Goal: Information Seeking & Learning: Learn about a topic

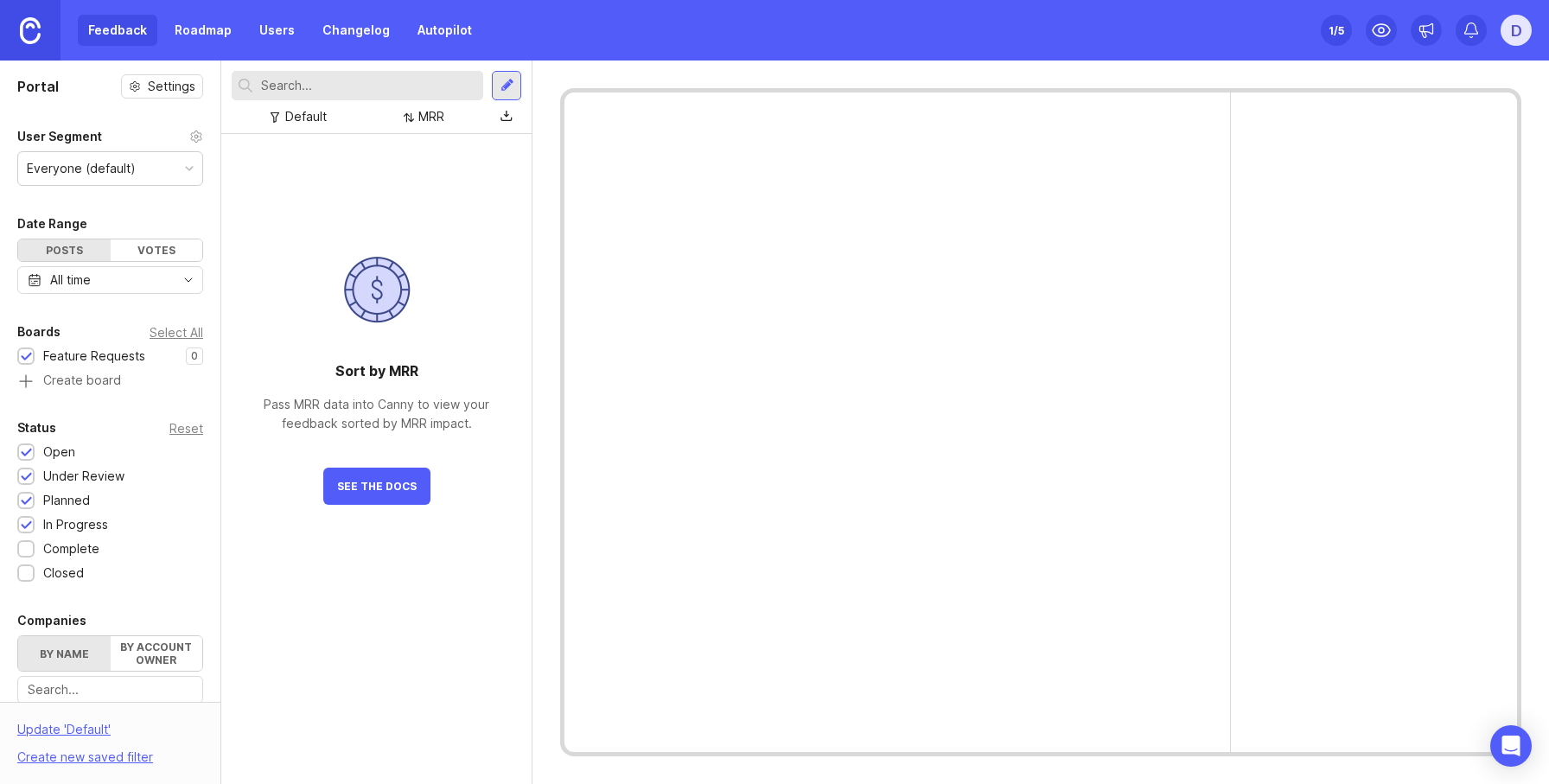
click at [414, 29] on link "Autopilot" at bounding box center [444, 30] width 75 height 31
click at [1498, 26] on div "Set up Canny 1 /5 D" at bounding box center [1426, 30] width 211 height 60
click at [1512, 32] on div "D" at bounding box center [1516, 30] width 31 height 31
click at [1435, 151] on p "Help center" at bounding box center [1437, 148] width 69 height 17
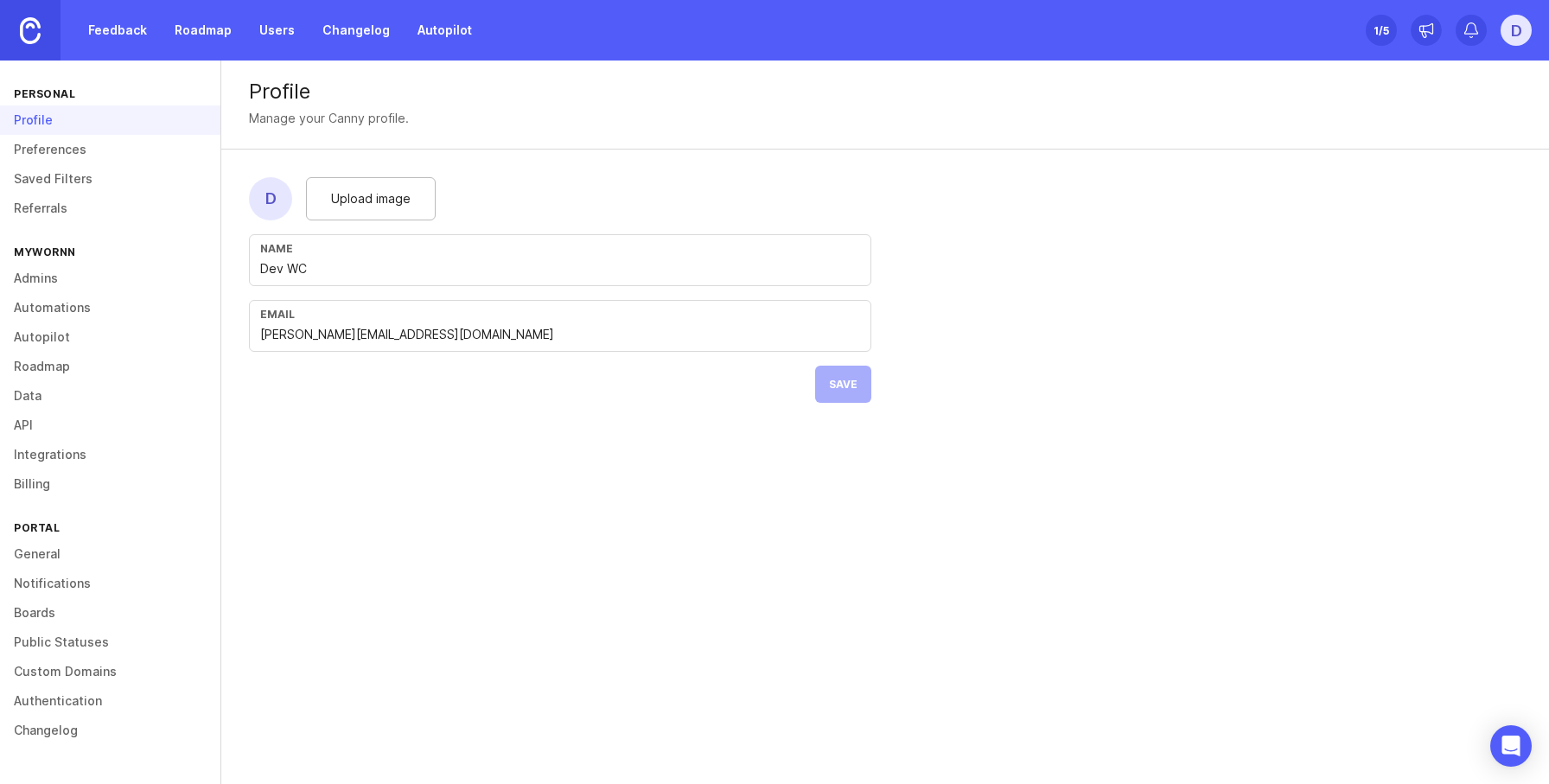
click at [48, 206] on link "Referrals" at bounding box center [110, 208] width 220 height 30
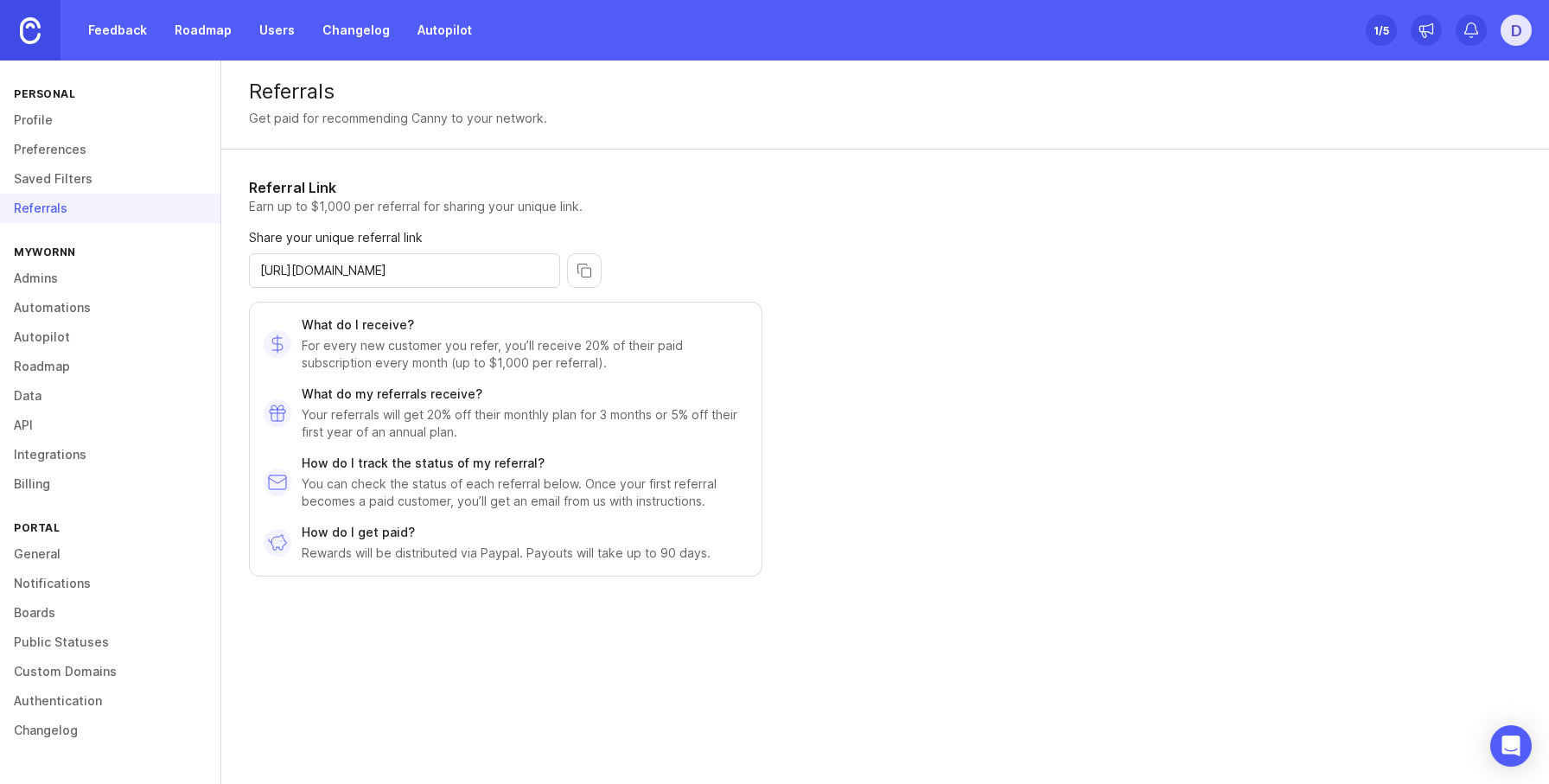
click at [1067, 478] on div "Referrals Get paid for recommending Canny to your network. Referral Link Earn u…" at bounding box center [885, 410] width 1328 height 701
click at [1161, 219] on div "Referrals Get paid for recommending Canny to your network. Referral Link Earn u…" at bounding box center [885, 410] width 1328 height 701
